Goal: Task Accomplishment & Management: Manage account settings

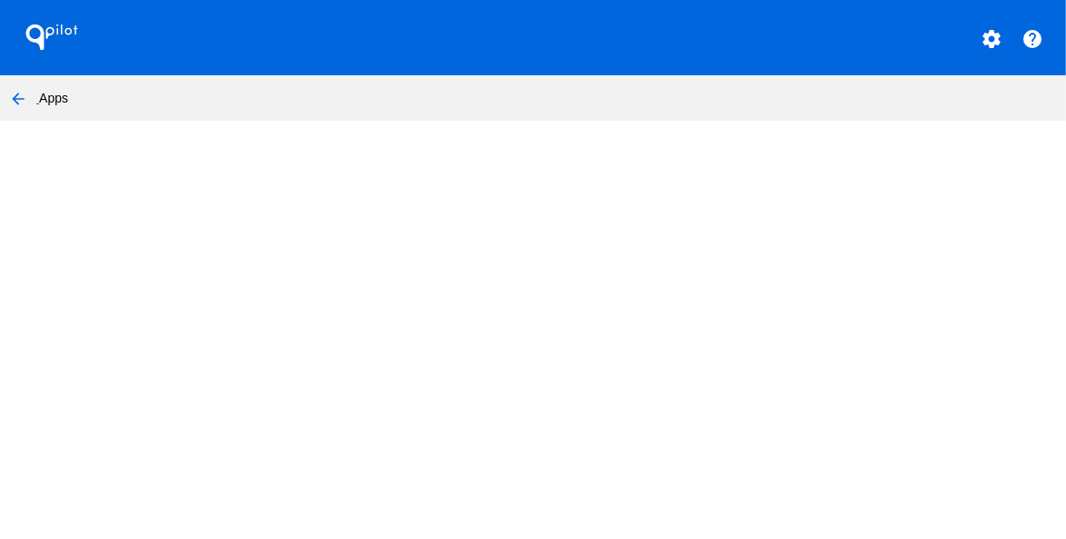
click at [16, 99] on mat-icon "arrow_back" at bounding box center [18, 99] width 22 height 22
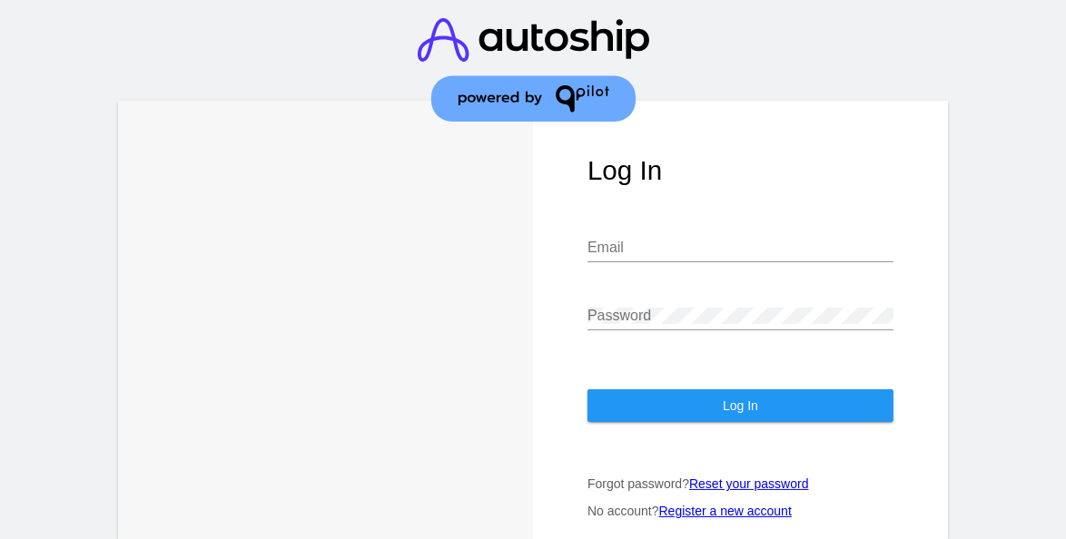
type input "[EMAIL_ADDRESS][DOMAIN_NAME]"
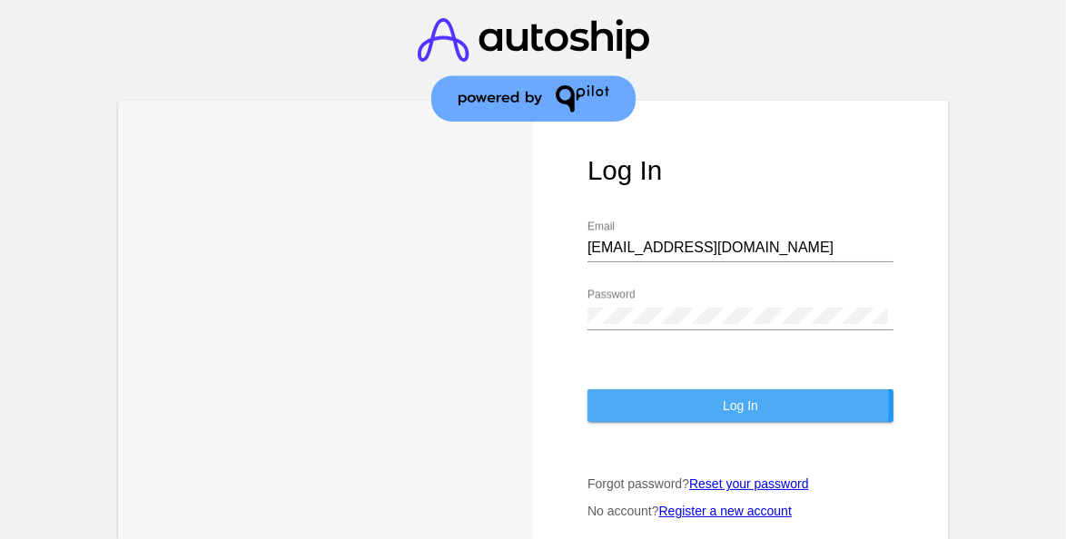
click at [705, 404] on button "Log In" at bounding box center [740, 406] width 306 height 33
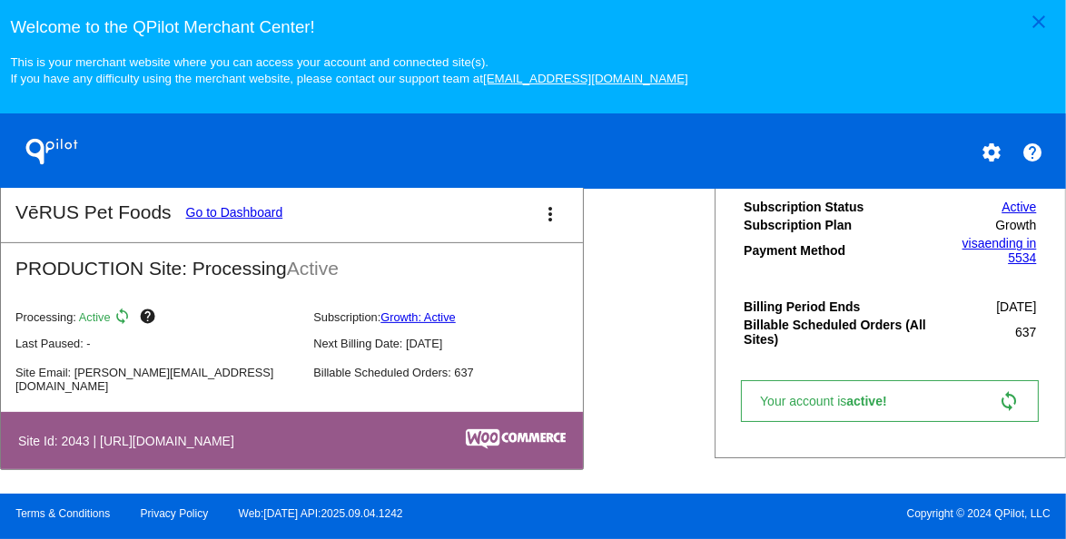
scroll to position [765, 0]
click at [977, 252] on link "visa ending in 5534" at bounding box center [1000, 250] width 74 height 29
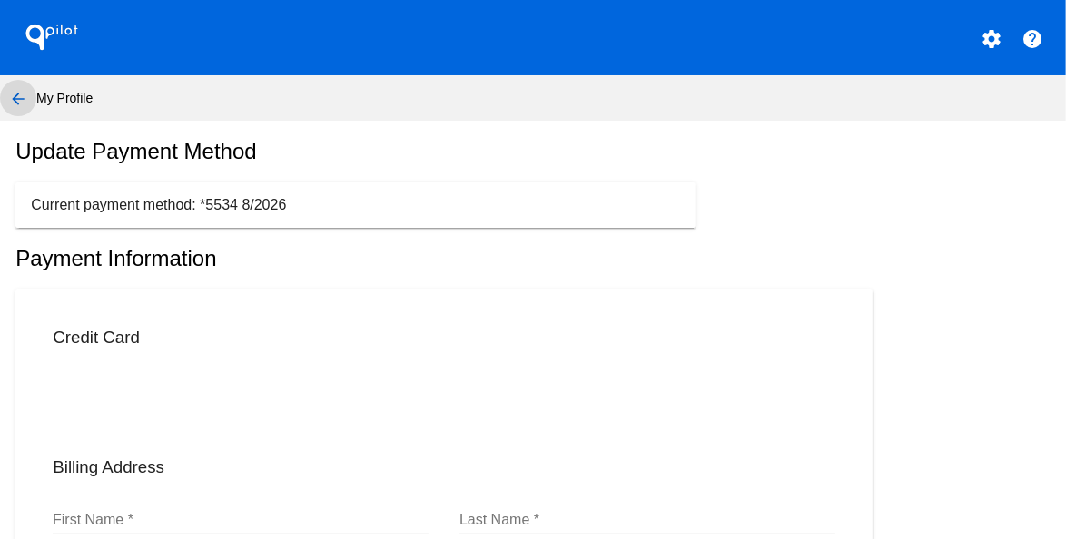
click at [23, 101] on mat-icon "arrow_back" at bounding box center [18, 99] width 22 height 22
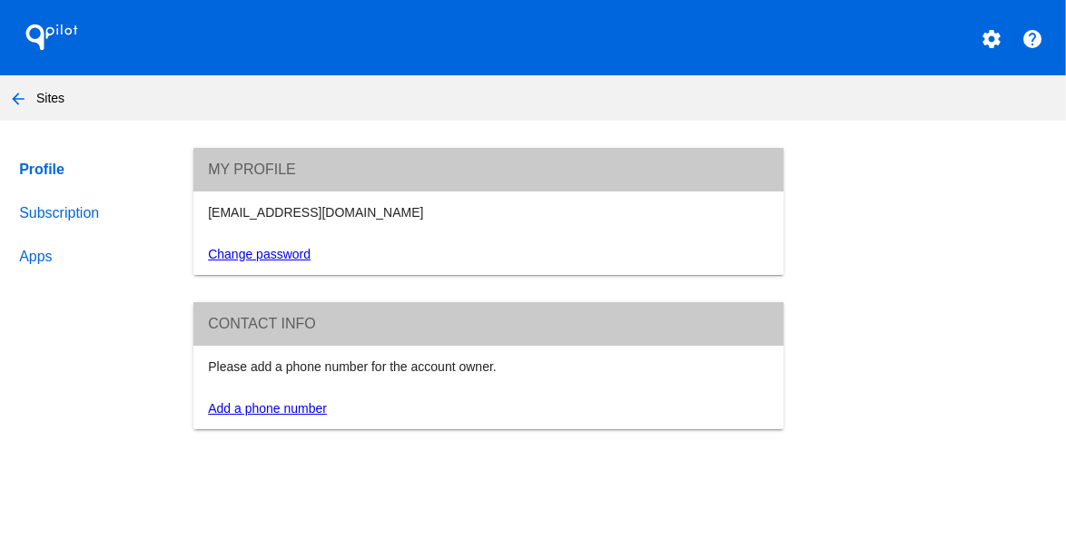
click at [51, 212] on link "Subscription" at bounding box center [88, 214] width 146 height 44
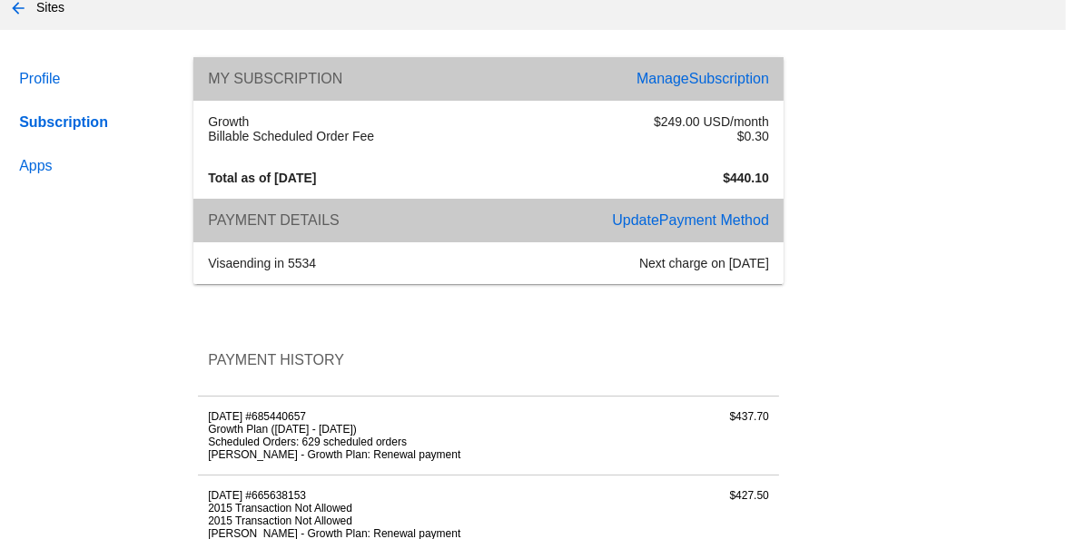
scroll to position [182, 0]
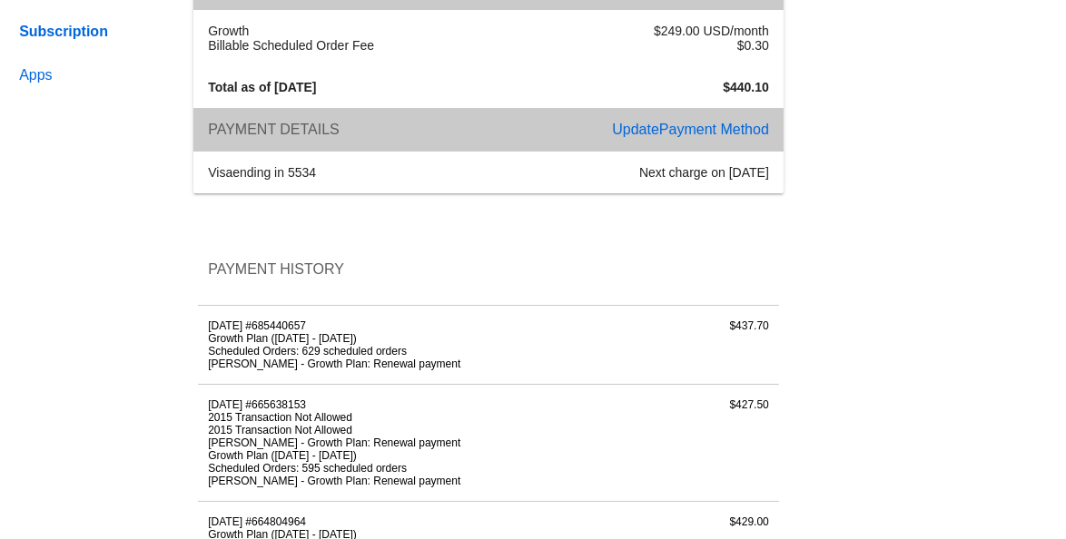
drag, startPoint x: 92, startPoint y: 310, endPoint x: 300, endPoint y: 224, distance: 224.8
drag, startPoint x: 998, startPoint y: 4, endPoint x: 0, endPoint y: 178, distance: 1013.0
click at [0, 176] on html "QPilot settings help arrow_back Sites Profile Subscription Apps My Subscription…" at bounding box center [533, 269] width 1066 height 539
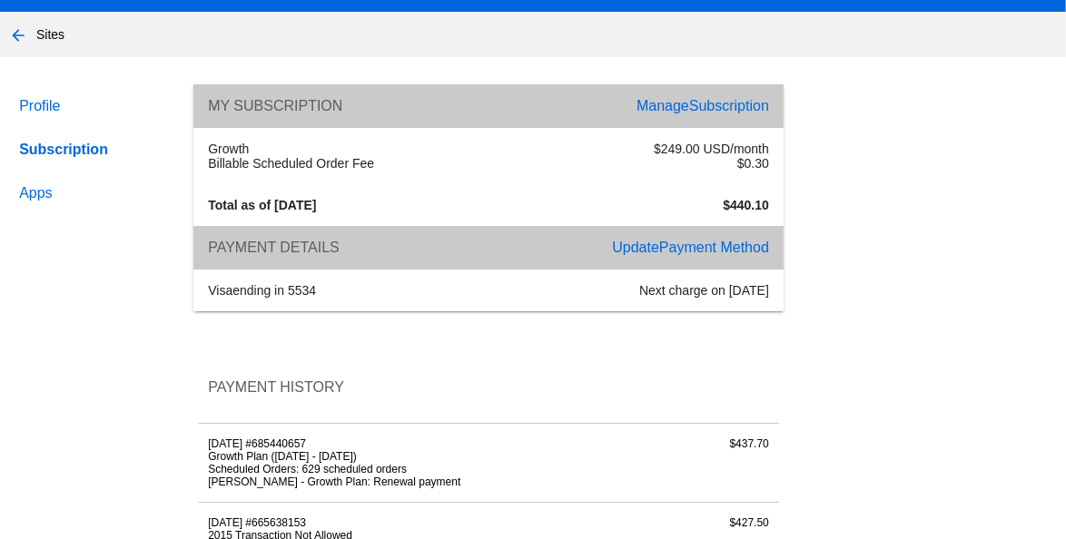
scroll to position [91, 0]
